Goal: Transaction & Acquisition: Purchase product/service

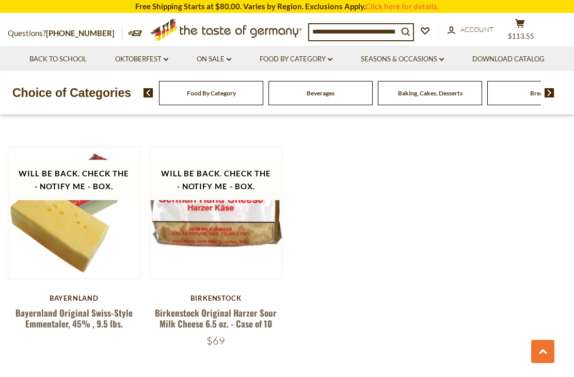
scroll to position [1190, 0]
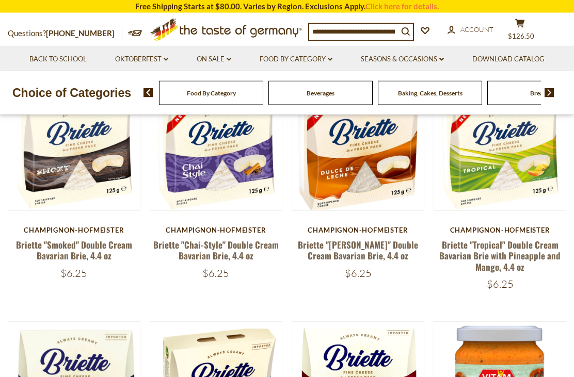
scroll to position [298, 0]
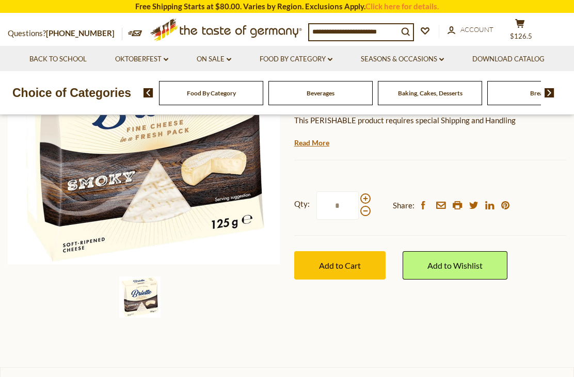
scroll to position [183, 0]
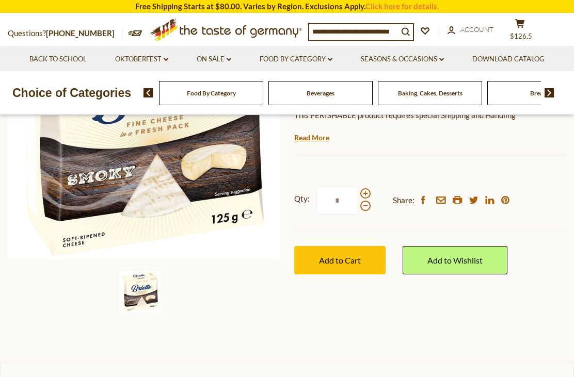
click at [338, 262] on span "Add to Cart" at bounding box center [340, 261] width 42 height 10
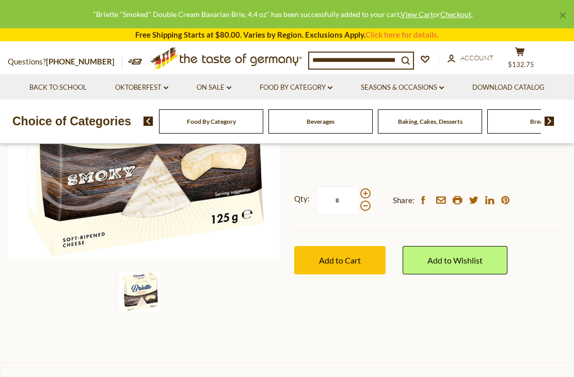
click at [324, 91] on link "Food By Category dropdown_arrow" at bounding box center [296, 87] width 73 height 11
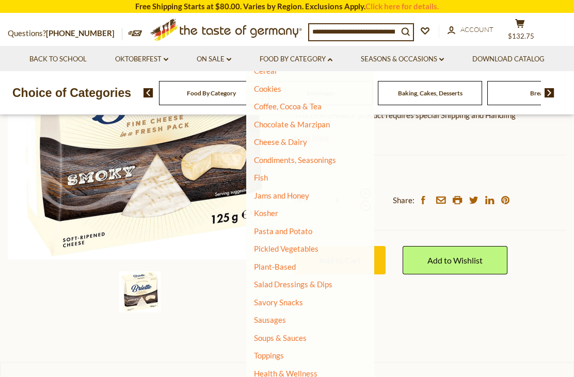
scroll to position [139, 0]
click at [263, 175] on link "Fish" at bounding box center [261, 178] width 14 height 9
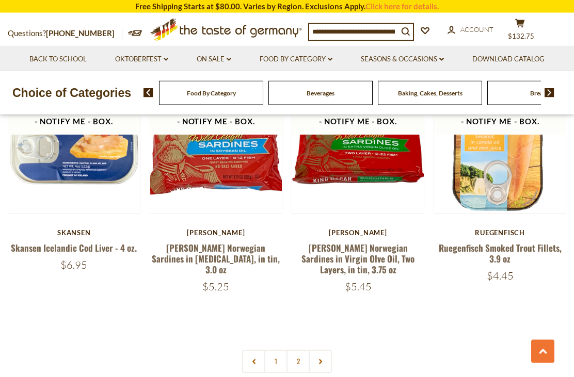
scroll to position [2216, 0]
click at [304, 350] on link "2" at bounding box center [298, 361] width 23 height 23
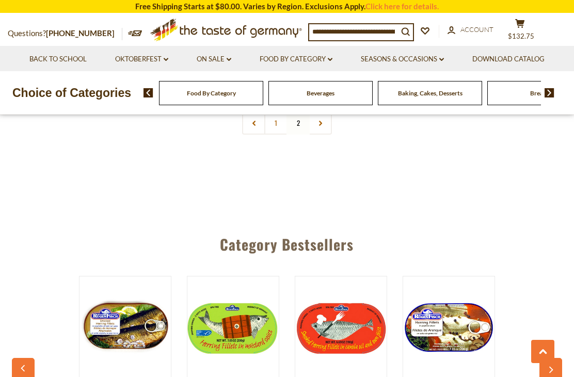
scroll to position [532, 0]
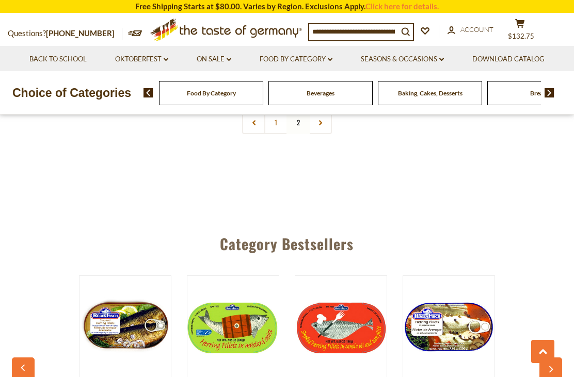
click at [439, 55] on link "Seasons & Occasions dropdown_arrow" at bounding box center [402, 59] width 83 height 11
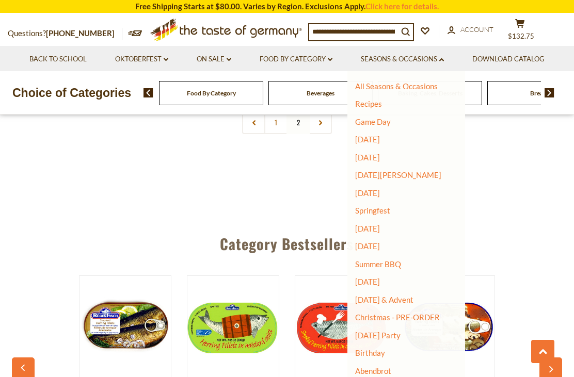
click at [323, 56] on link "Food By Category dropdown_arrow" at bounding box center [296, 59] width 73 height 11
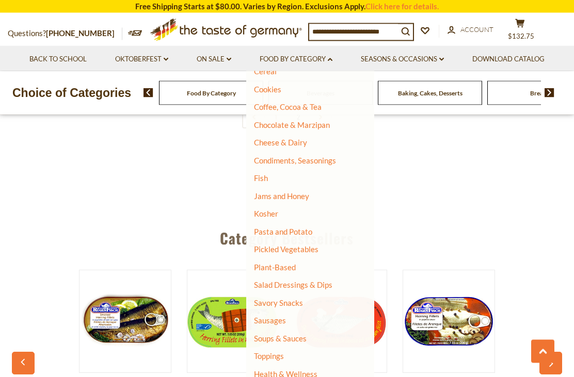
scroll to position [538, 0]
click at [302, 368] on link "Health & Wellness" at bounding box center [286, 374] width 64 height 14
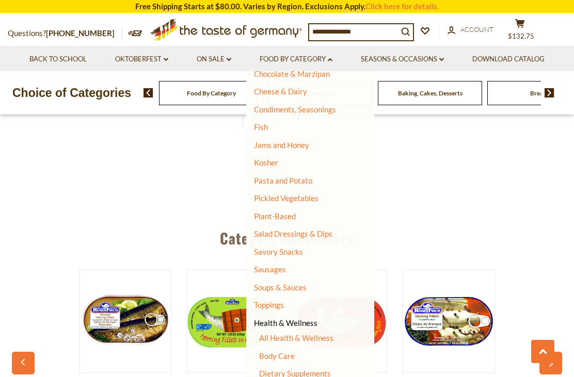
scroll to position [190, 0]
click at [282, 353] on link "Body Care" at bounding box center [277, 357] width 36 height 9
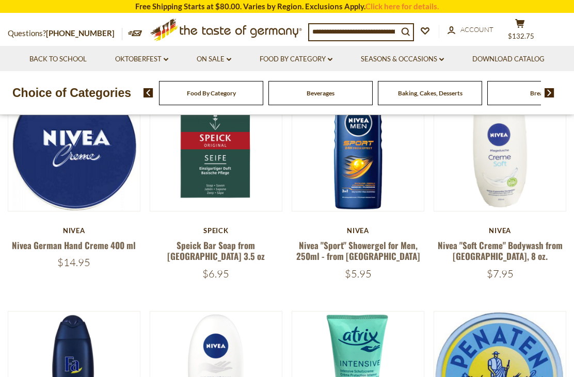
scroll to position [137, 0]
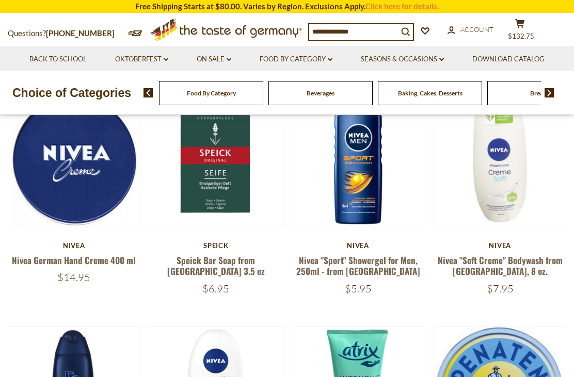
click at [116, 260] on link "Nivea German Hand Creme 400 ml" at bounding box center [74, 260] width 124 height 13
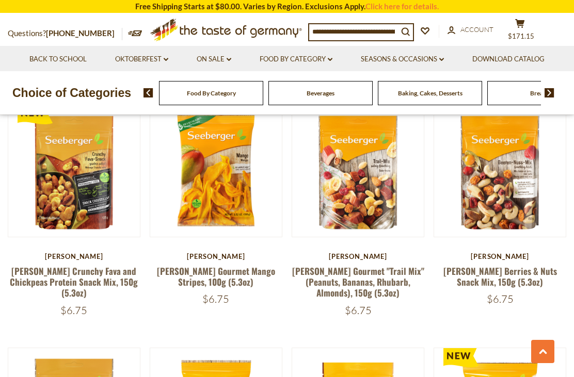
scroll to position [511, 0]
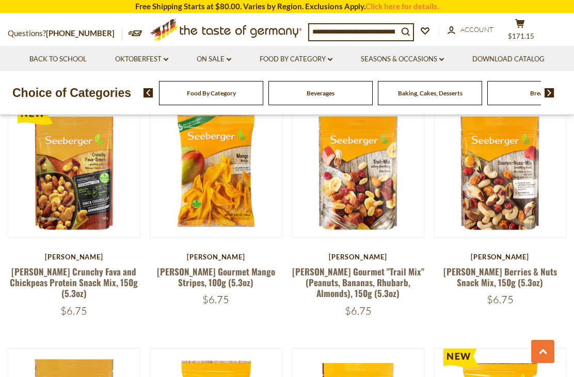
click at [487, 265] on link "[PERSON_NAME] Berries & Nuts Snack Mix, 150g (5.3oz)" at bounding box center [501, 277] width 114 height 24
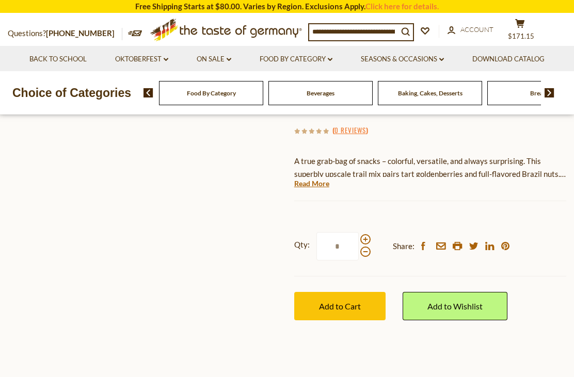
scroll to position [138, 0]
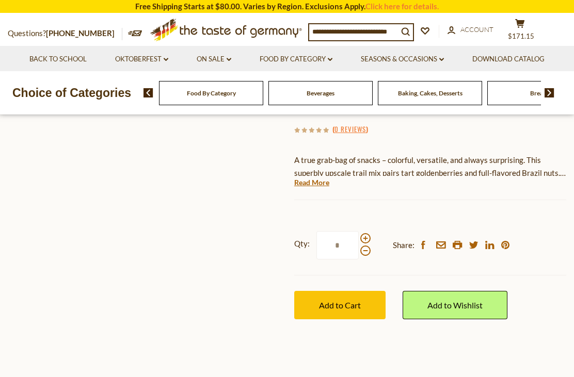
click at [351, 301] on span "Add to Cart" at bounding box center [340, 306] width 42 height 10
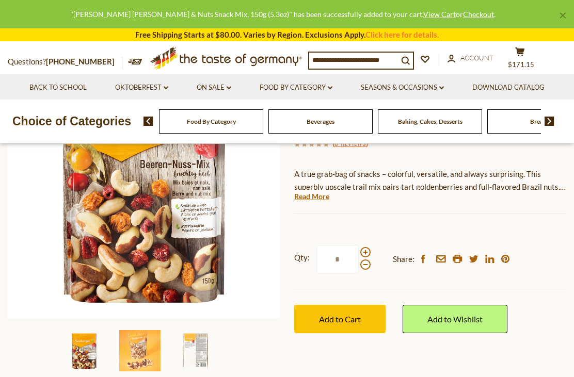
scroll to position [125, 0]
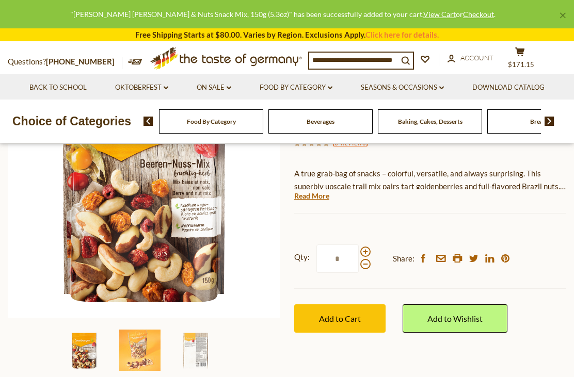
click at [349, 319] on span "Add to Cart" at bounding box center [340, 319] width 42 height 10
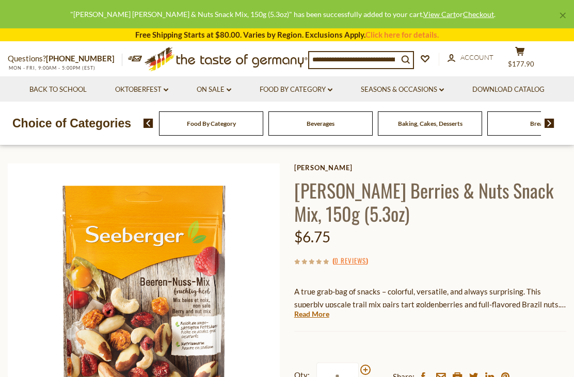
scroll to position [0, 0]
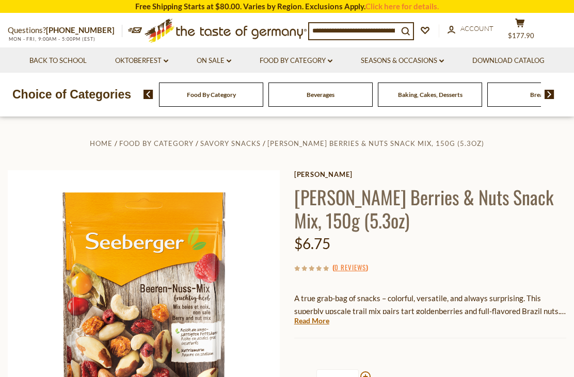
click at [326, 59] on link "Food By Category dropdown_arrow" at bounding box center [296, 60] width 73 height 11
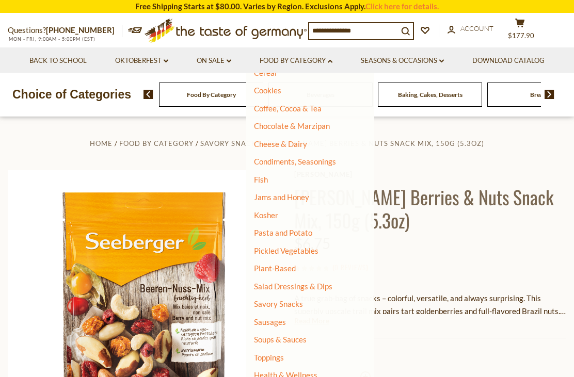
scroll to position [139, 0]
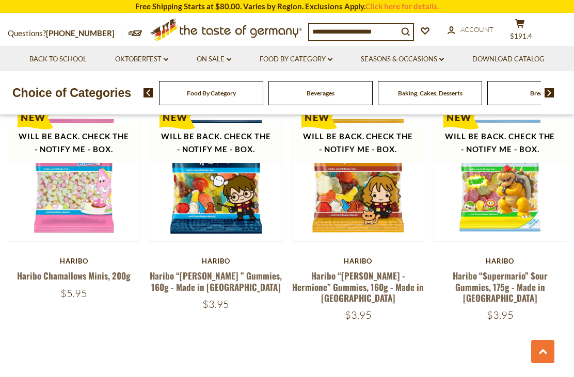
scroll to position [2176, 0]
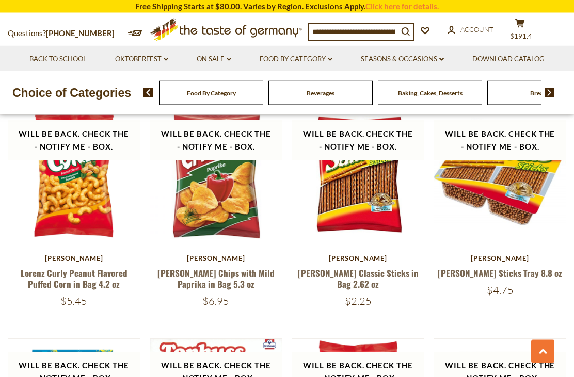
scroll to position [970, 0]
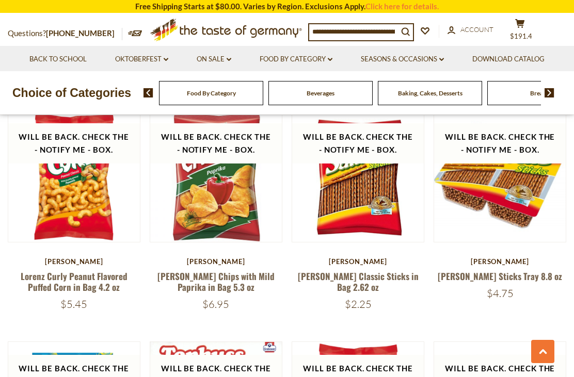
click at [487, 264] on div "Lorenz Lorenz Saltletts Sticks Tray 8.8 oz $4.75" at bounding box center [500, 279] width 133 height 43
click at [484, 270] on link "[PERSON_NAME] Sticks Tray 8.8 oz" at bounding box center [500, 276] width 124 height 13
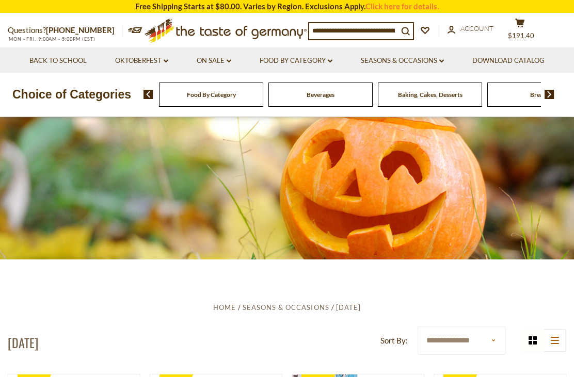
click at [433, 55] on link "Seasons & Occasions dropdown_arrow" at bounding box center [402, 60] width 83 height 11
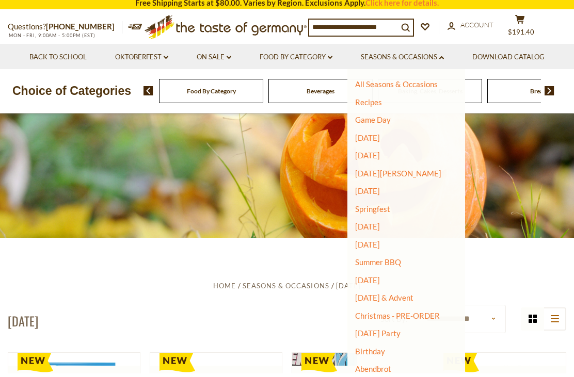
scroll to position [22, 0]
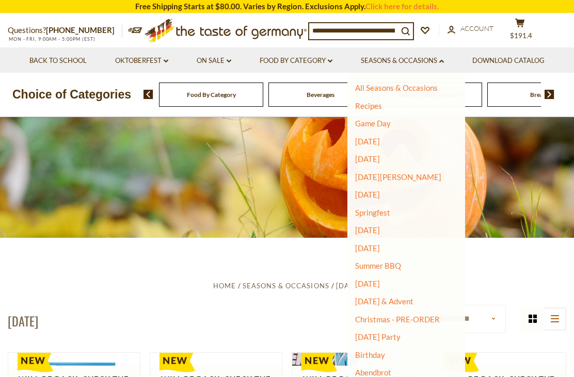
click at [413, 297] on link "[DATE] & Advent" at bounding box center [384, 301] width 58 height 9
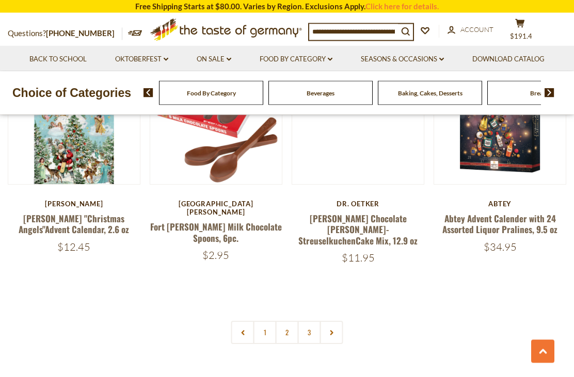
scroll to position [2222, 0]
click at [289, 321] on link "2" at bounding box center [287, 332] width 23 height 23
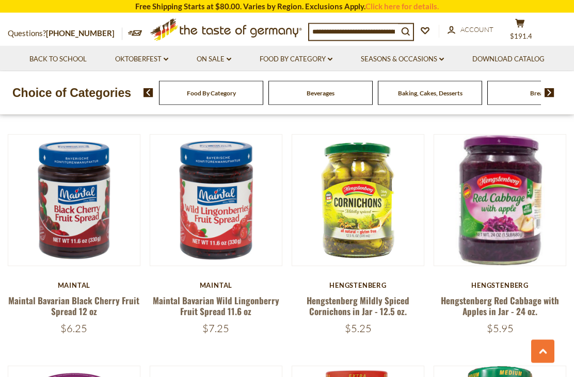
scroll to position [1444, 0]
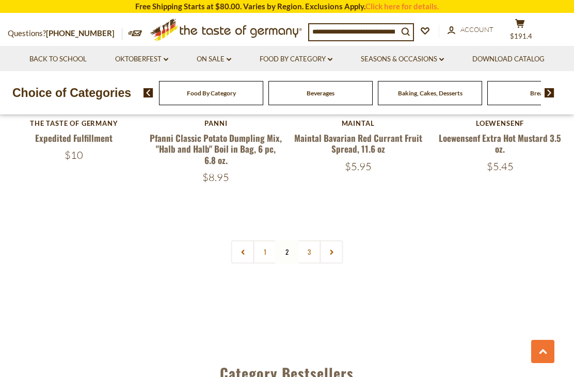
click at [318, 251] on link "3" at bounding box center [309, 252] width 23 height 23
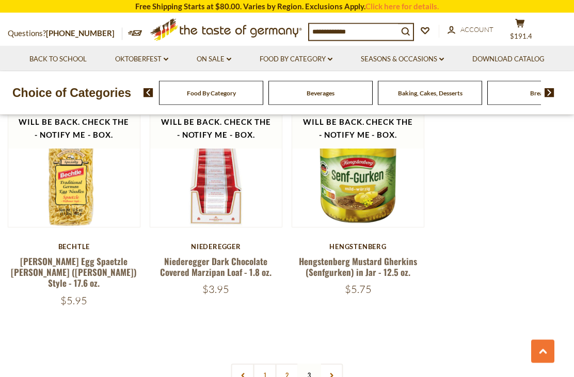
scroll to position [1237, 0]
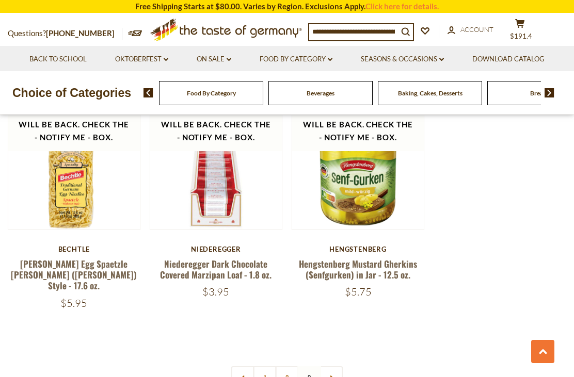
click at [221, 258] on link "Niederegger Dark Chocolate Covered Marzipan Loaf - 1.8 oz." at bounding box center [216, 270] width 112 height 24
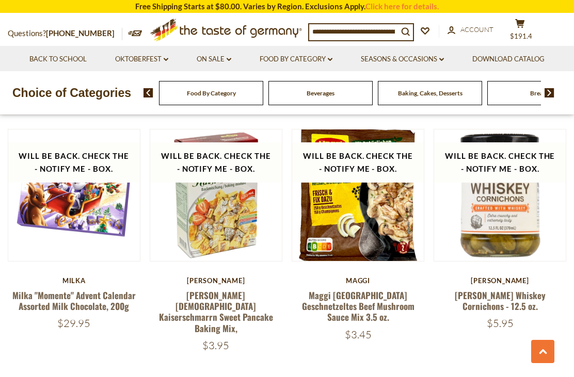
scroll to position [951, 0]
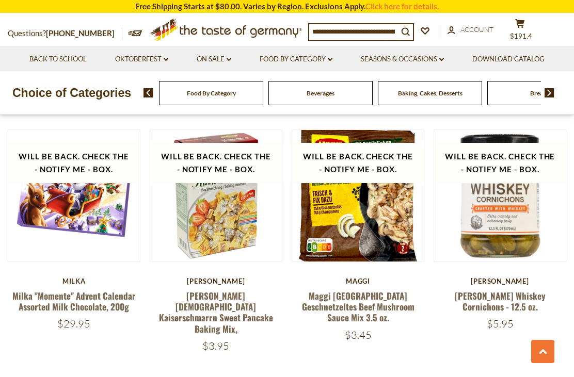
click at [432, 58] on link "Seasons & Occasions dropdown_arrow" at bounding box center [402, 59] width 83 height 11
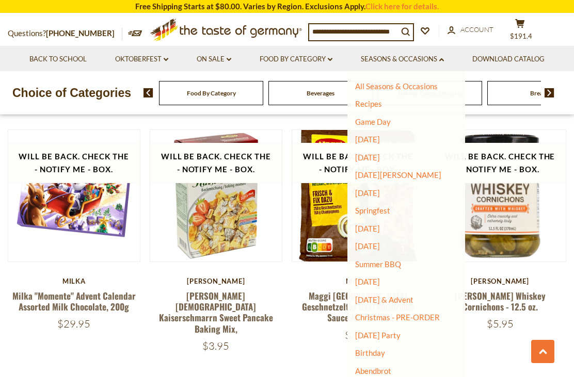
click at [370, 349] on link "Birthday" at bounding box center [370, 353] width 30 height 9
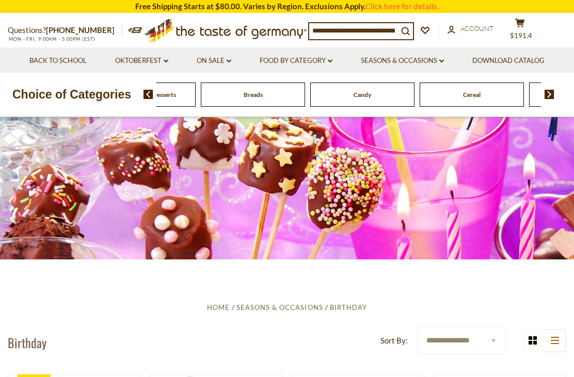
click at [359, 33] on input at bounding box center [353, 30] width 89 height 14
type input "********"
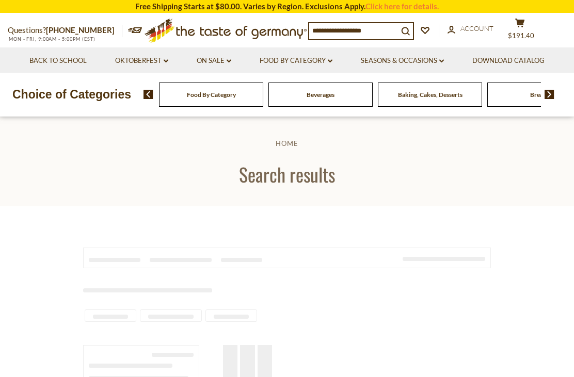
type input "********"
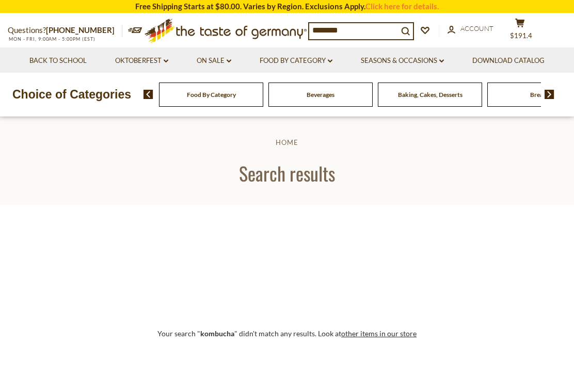
click at [138, 60] on link "Oktoberfest dropdown_arrow" at bounding box center [141, 60] width 53 height 11
click at [132, 90] on link "All Oktoberfest" at bounding box center [135, 87] width 53 height 9
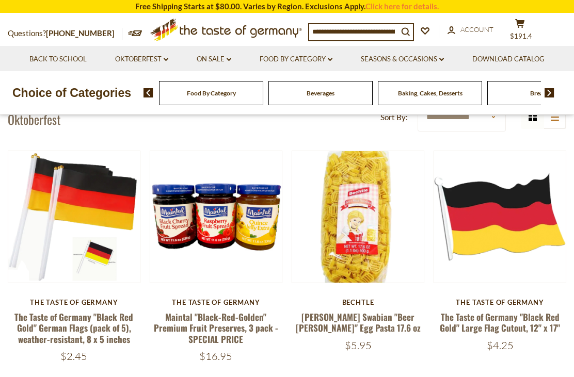
scroll to position [223, 0]
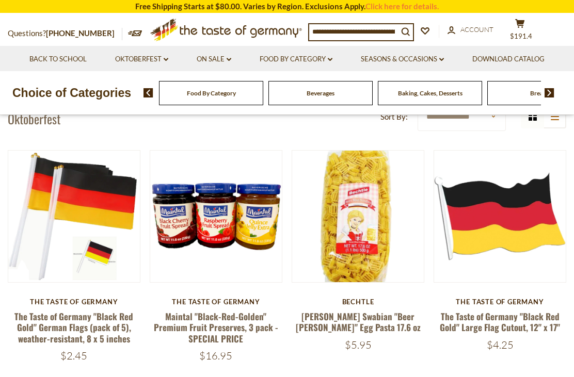
click at [373, 305] on div "Bechtle" at bounding box center [358, 302] width 133 height 8
click at [391, 317] on link "[PERSON_NAME] Swabian "Beer [PERSON_NAME]" Egg Pasta 17.6 oz" at bounding box center [358, 322] width 125 height 24
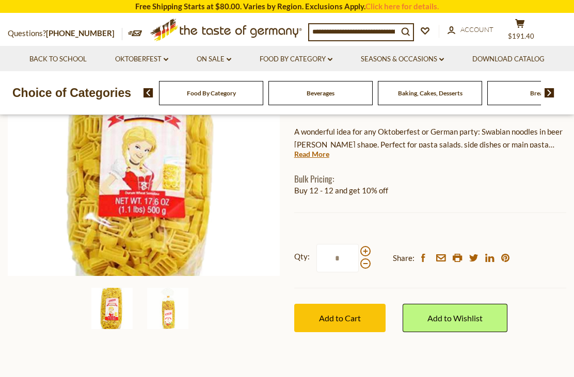
scroll to position [168, 0]
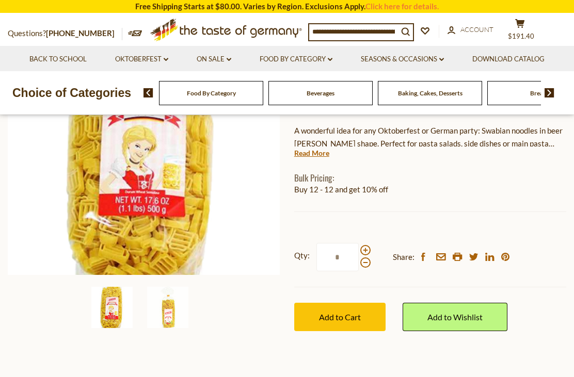
click at [156, 321] on img at bounding box center [167, 307] width 41 height 41
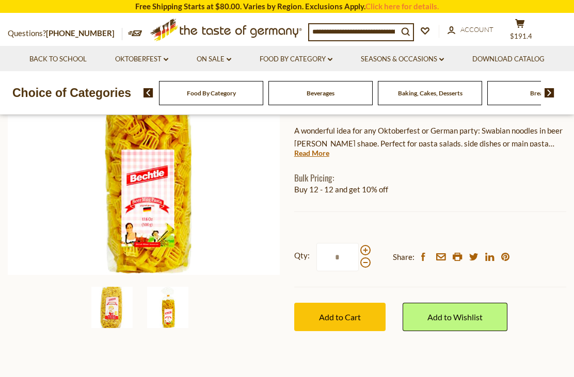
click at [113, 316] on img at bounding box center [111, 307] width 41 height 41
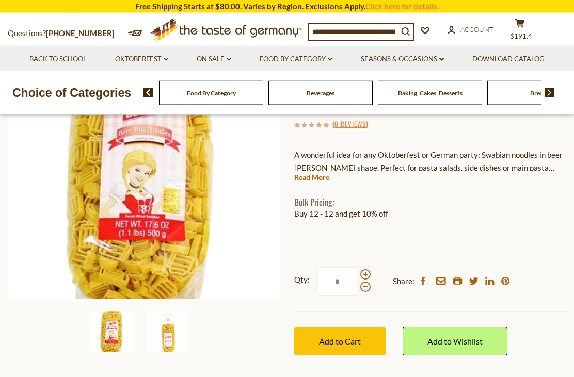
scroll to position [144, 0]
click at [317, 172] on link "Read More" at bounding box center [311, 177] width 35 height 10
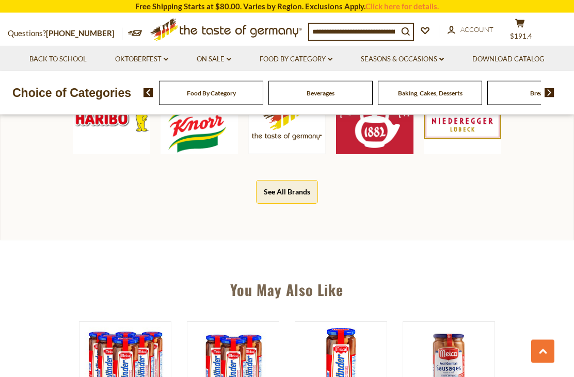
scroll to position [645, 0]
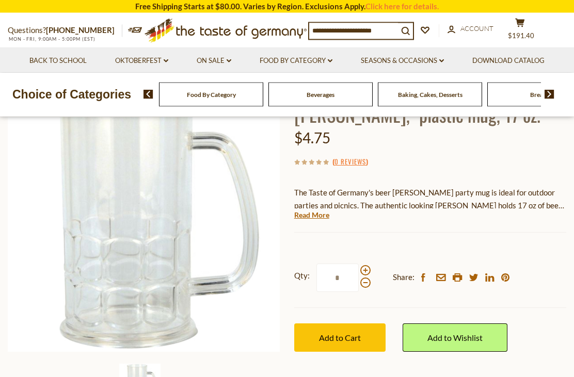
scroll to position [91, 0]
click at [344, 344] on button "Add to Cart" at bounding box center [339, 338] width 91 height 28
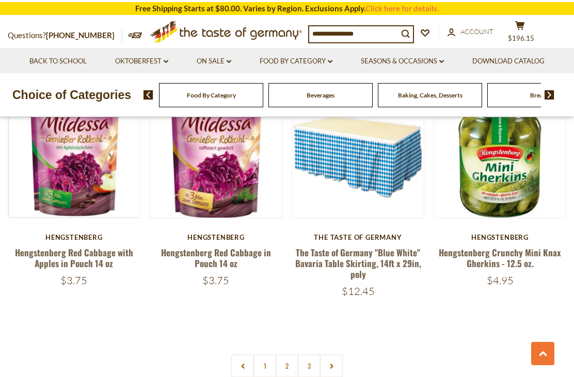
scroll to position [2220, 0]
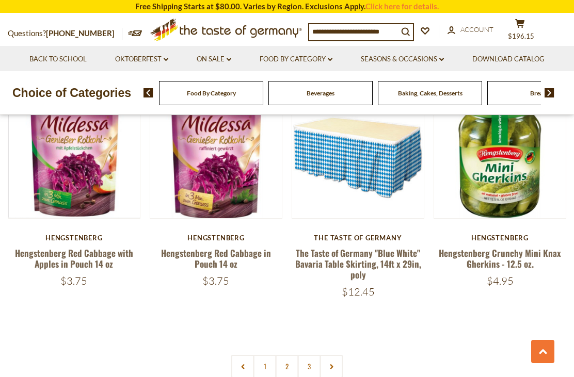
click at [292, 368] on link "2" at bounding box center [287, 366] width 23 height 23
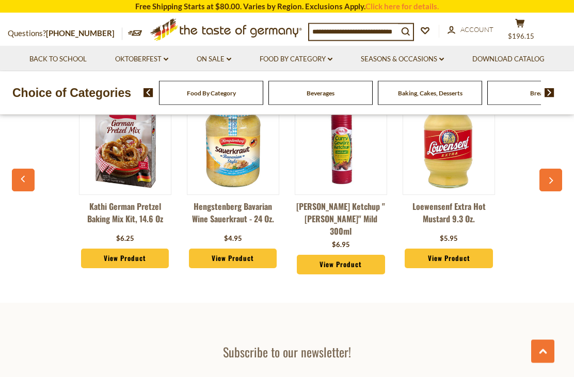
scroll to position [2616, 0]
click at [534, 34] on span "$196.15" at bounding box center [521, 36] width 26 height 8
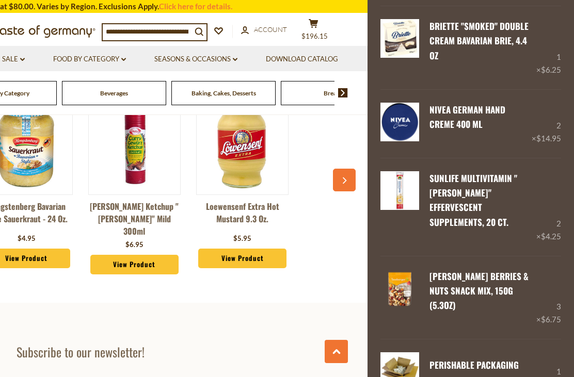
scroll to position [1427, 0]
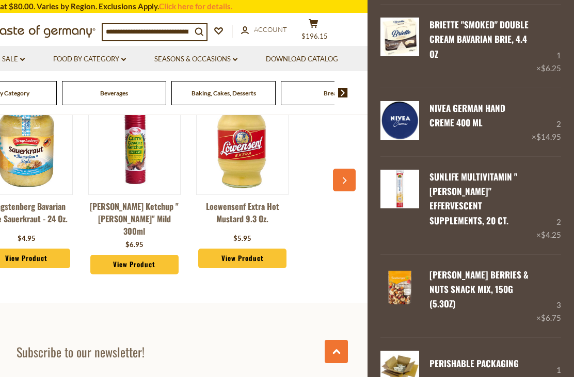
click at [326, 303] on section "Subscribe to our newsletter! yourname@email.com *********" at bounding box center [80, 379] width 574 height 152
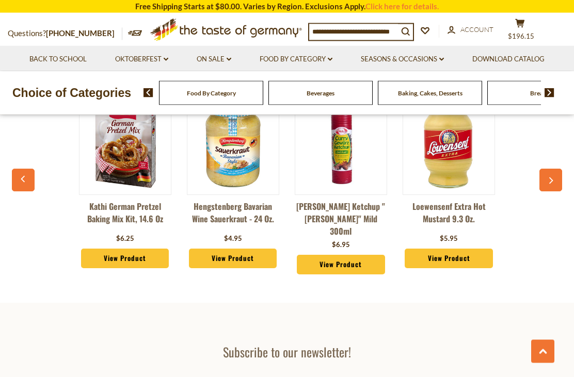
scroll to position [2649, 0]
